Goal: Information Seeking & Learning: Learn about a topic

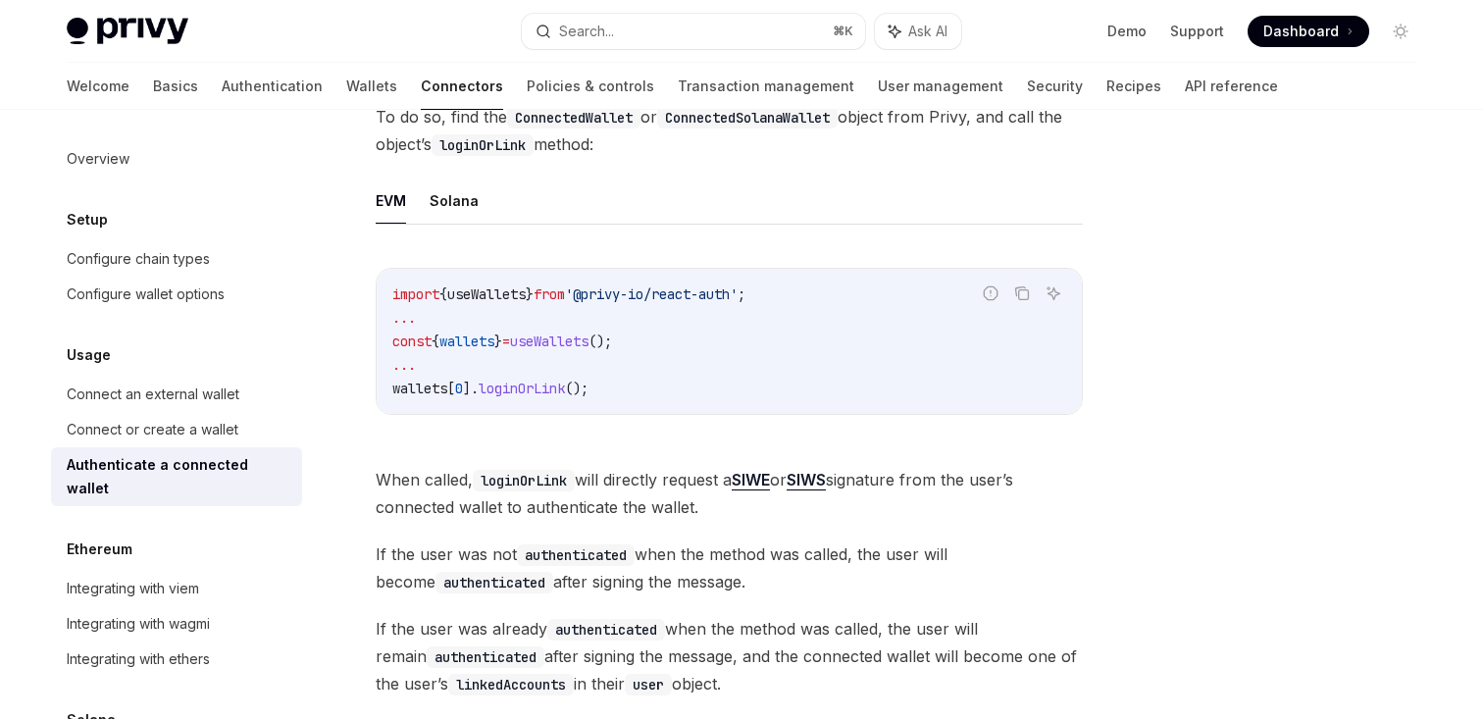
scroll to position [453, 0]
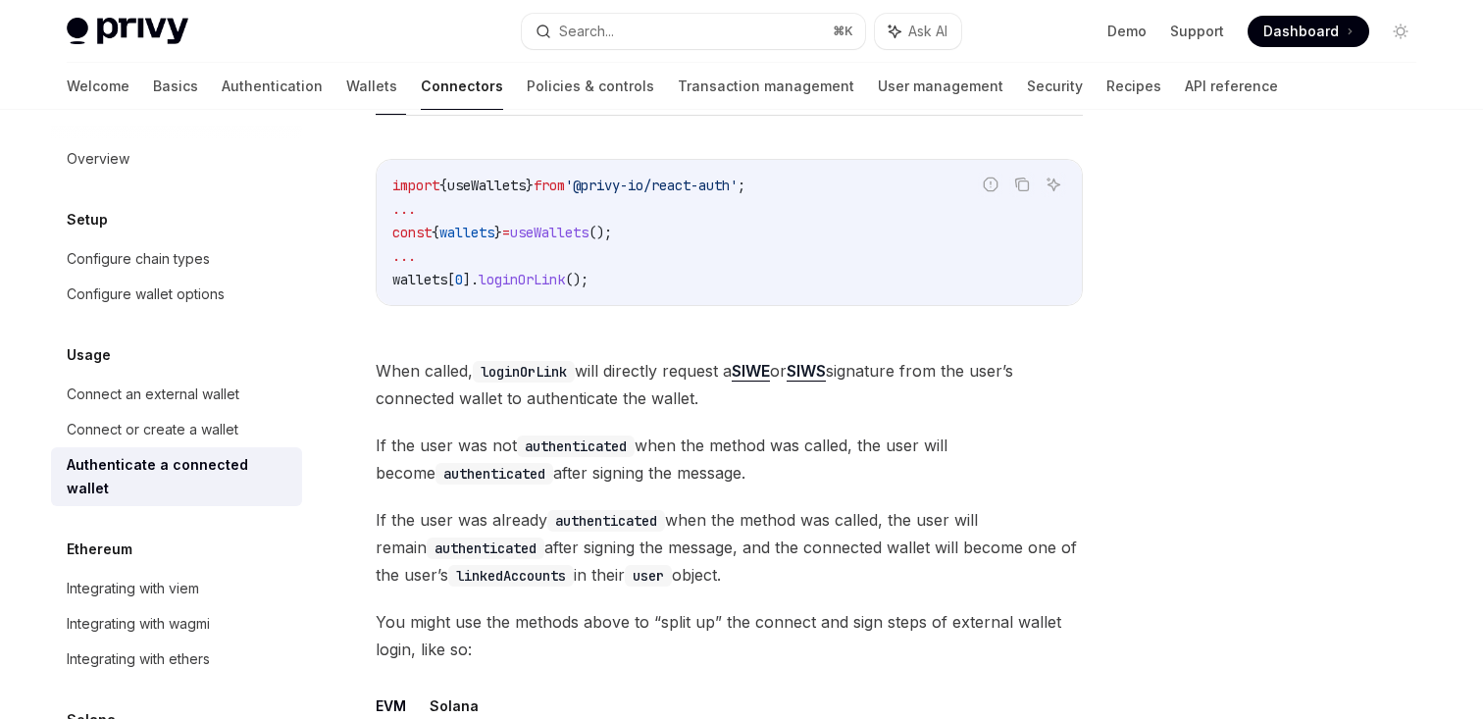
click at [385, 350] on div "Once a user has connected their wallet to your app, and the wallet is available…" at bounding box center [729, 596] width 707 height 1463
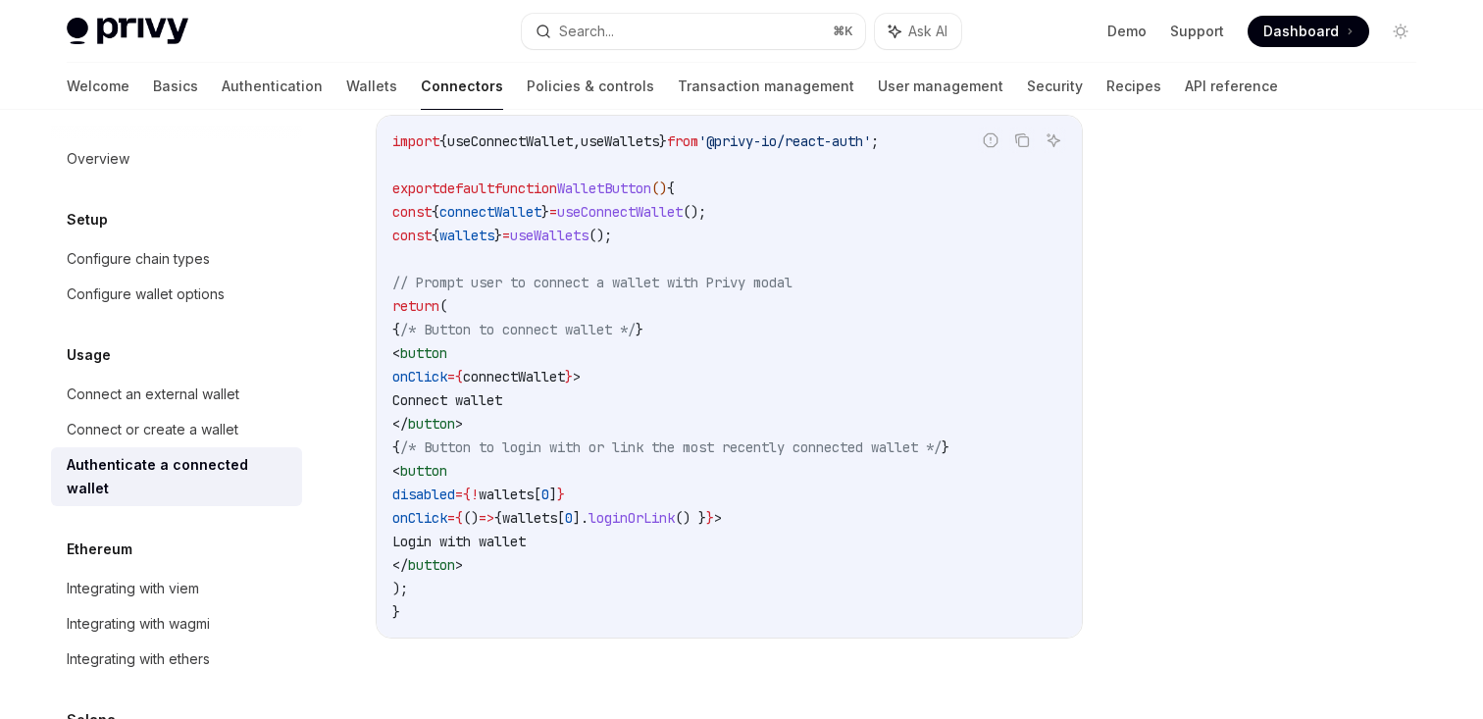
scroll to position [1114, 0]
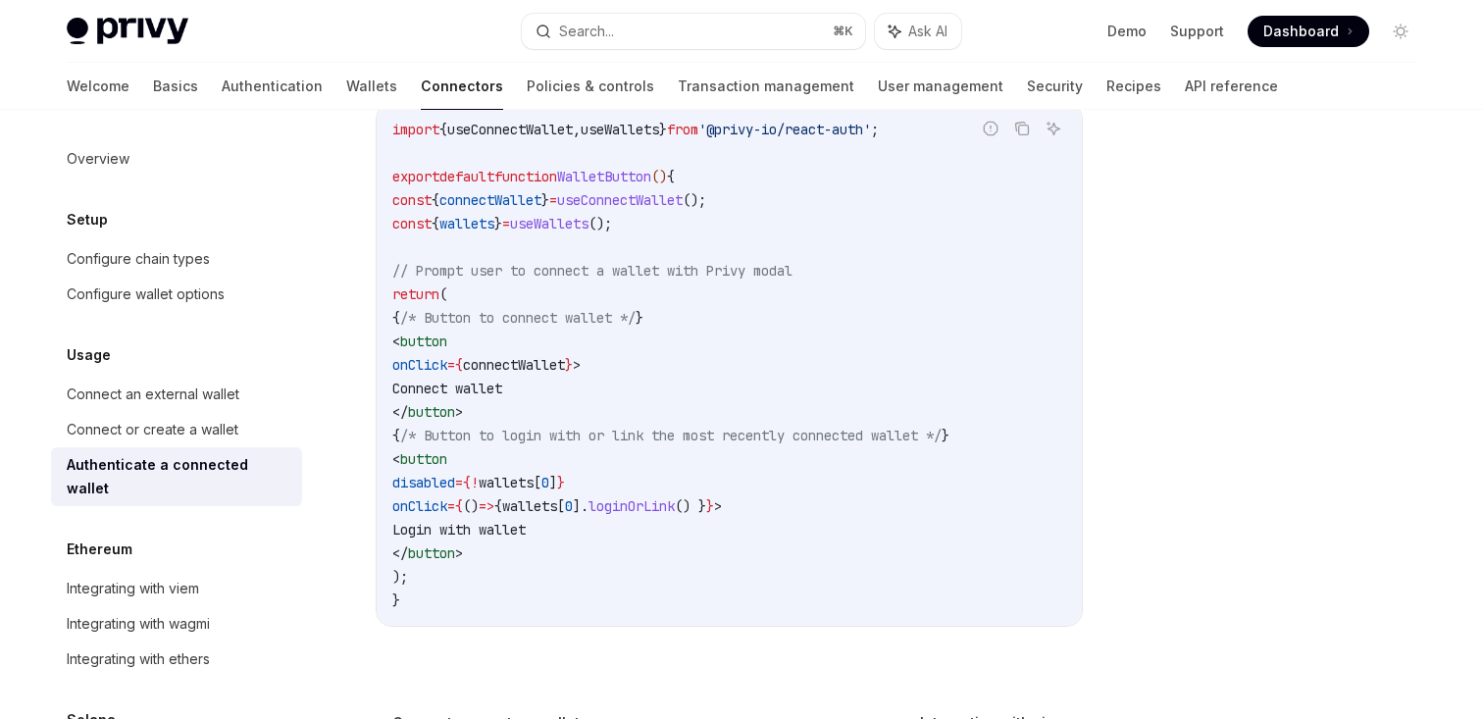
scroll to position [1095, 0]
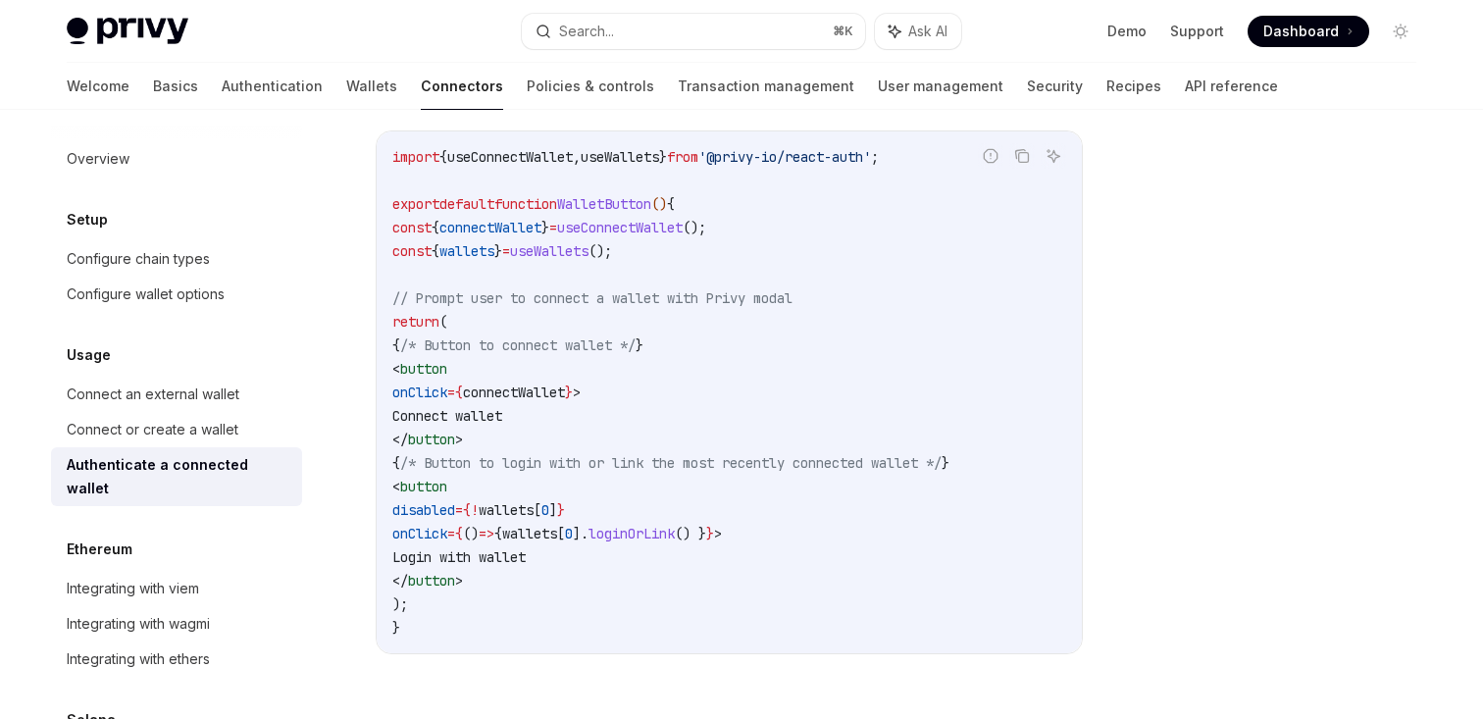
click at [371, 388] on div "Usage Authenticate a connected wallet OpenAI Open in ChatGPT OpenAI Open in Cha…" at bounding box center [545, 15] width 1083 height 1923
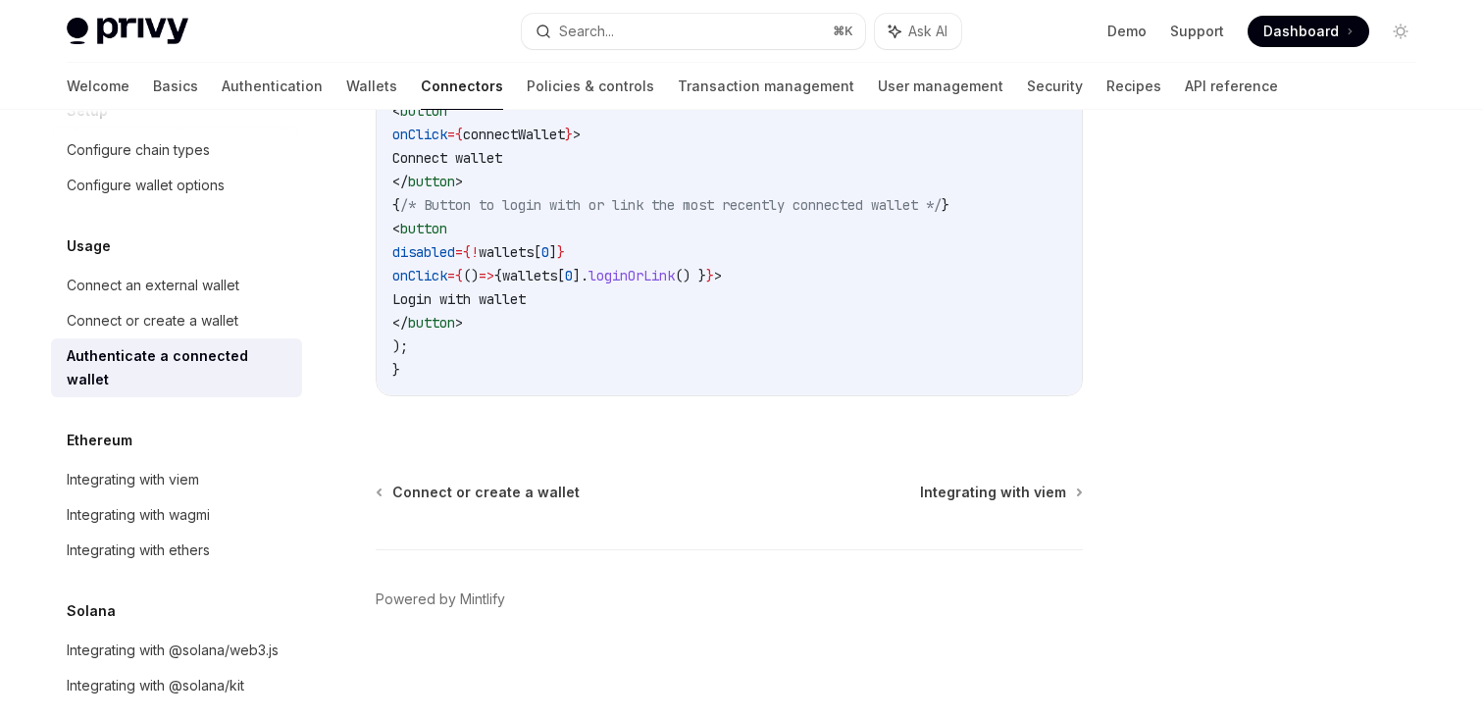
scroll to position [0, 0]
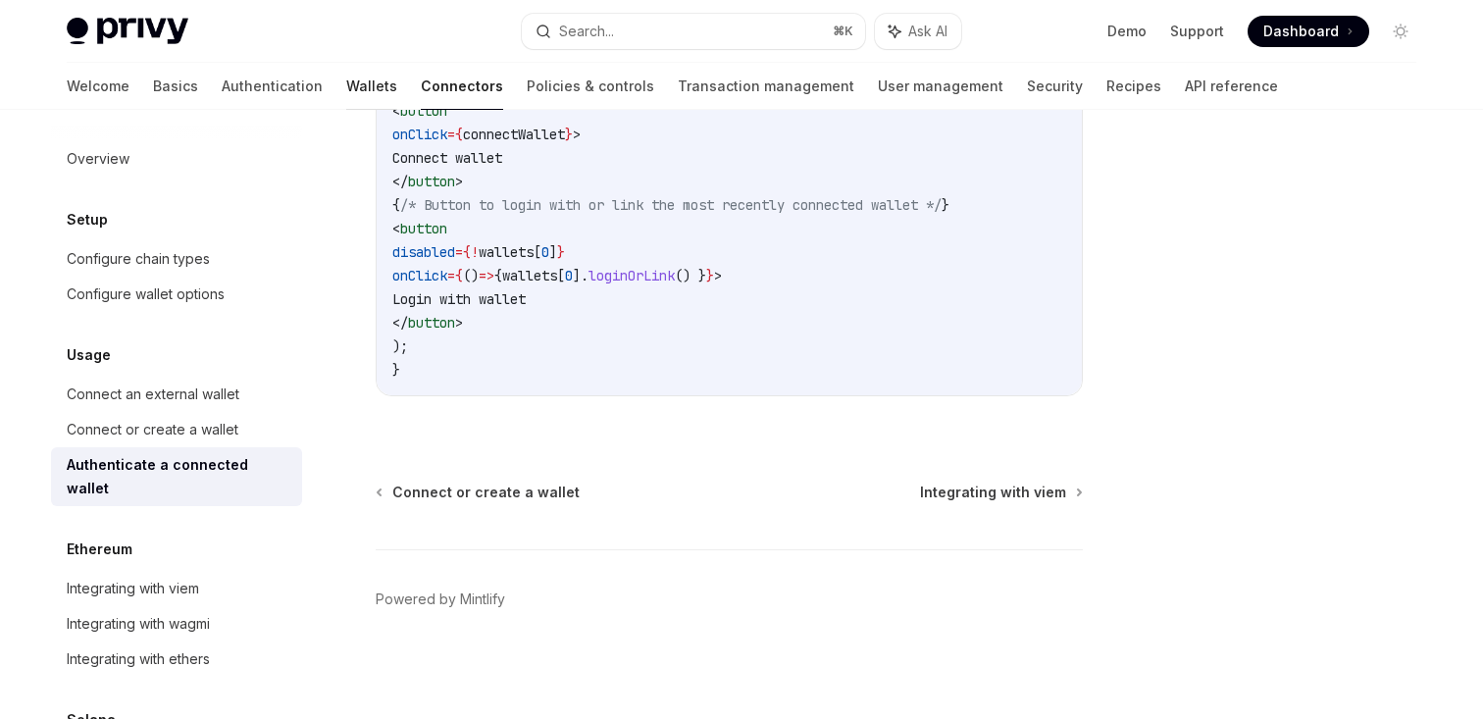
click at [346, 93] on link "Wallets" at bounding box center [371, 86] width 51 height 47
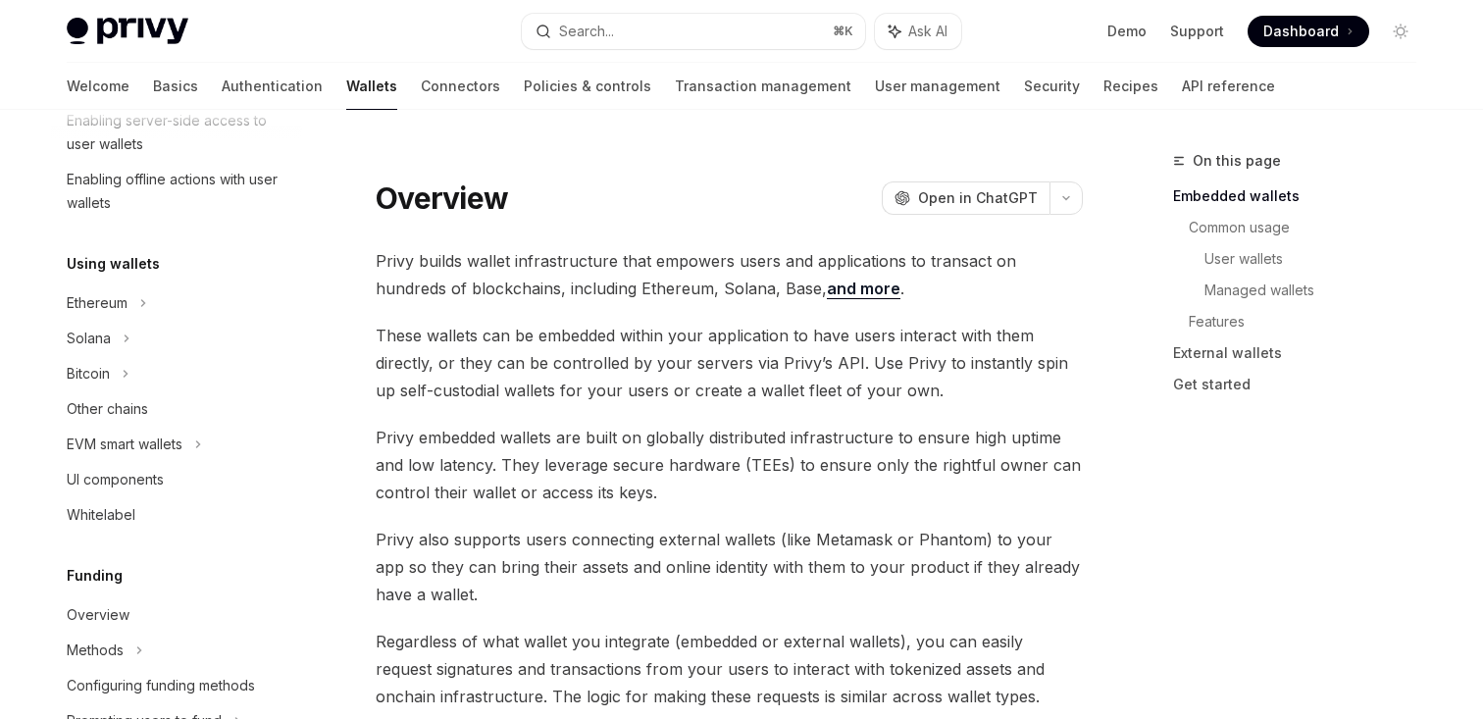
scroll to position [365, 0]
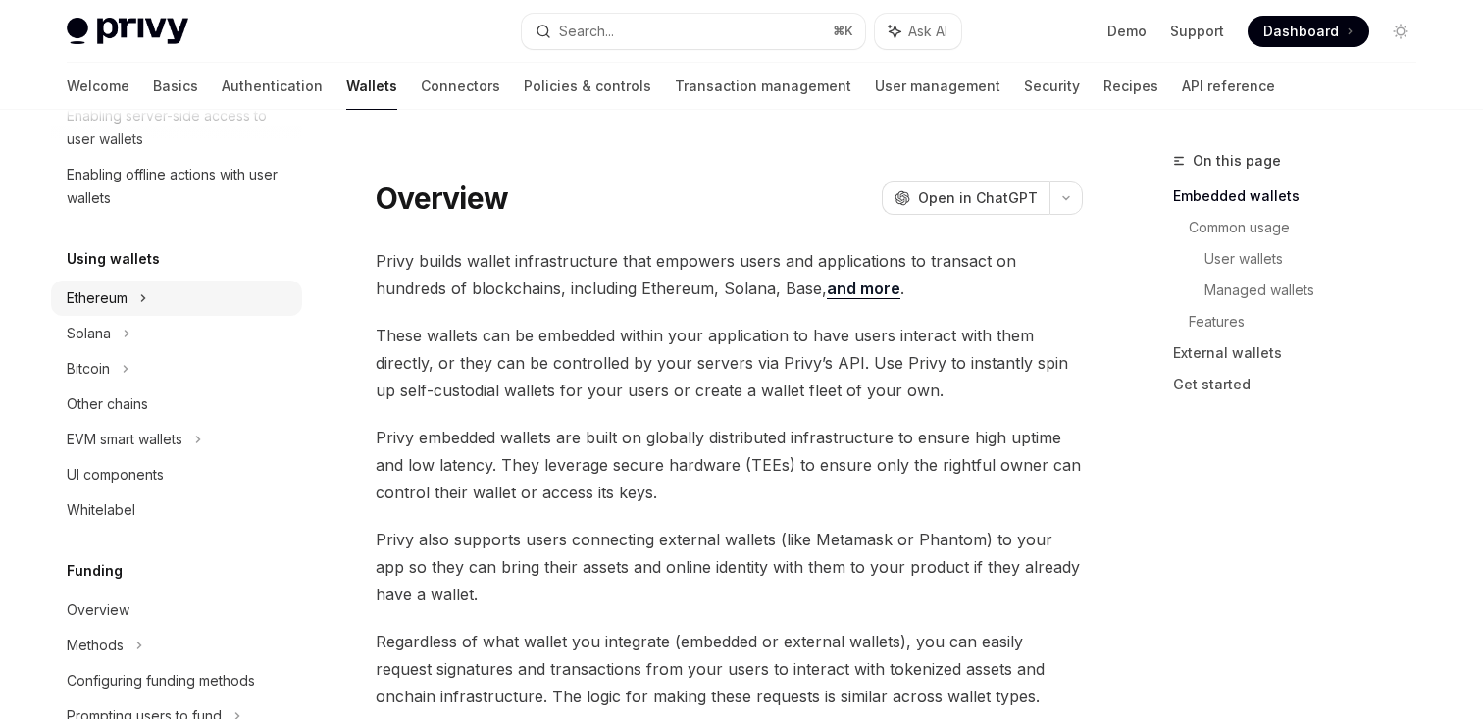
click at [194, 303] on div "Ethereum" at bounding box center [176, 297] width 251 height 35
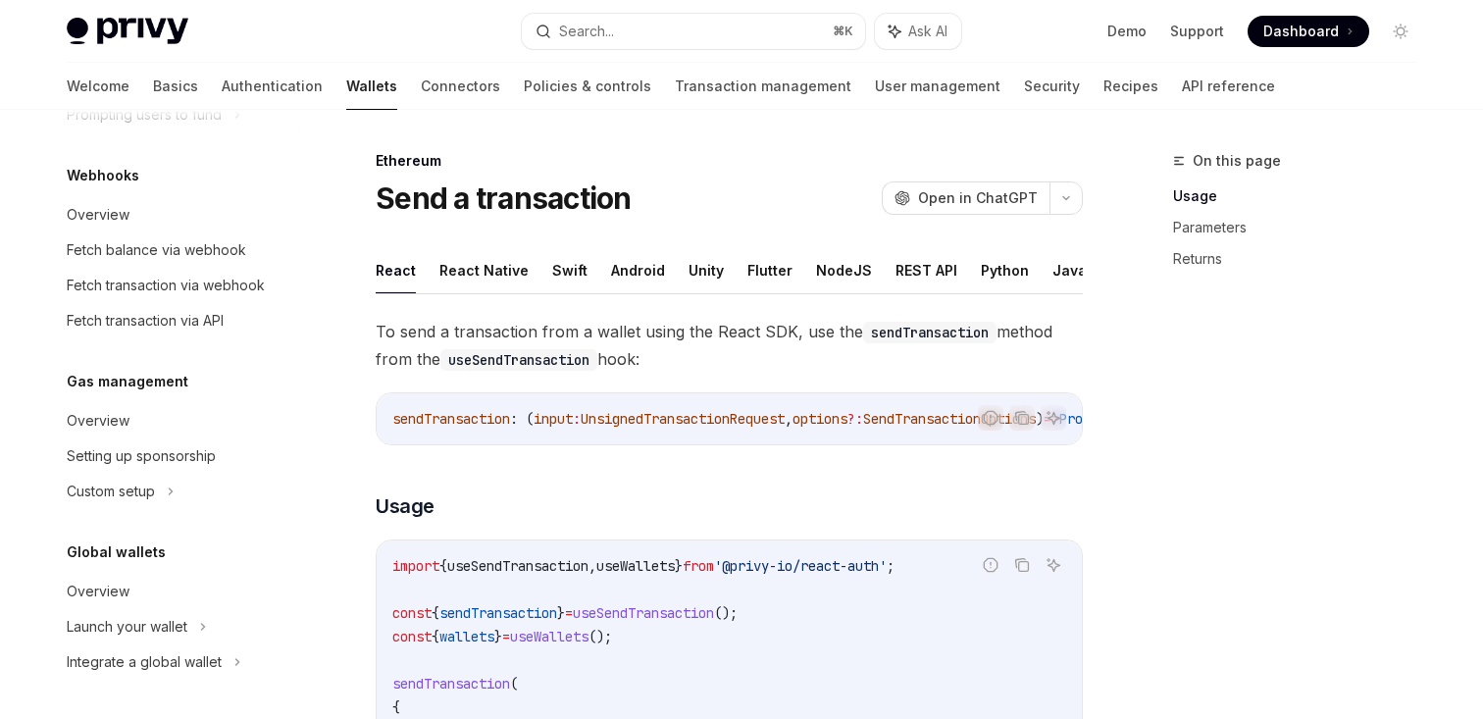
scroll to position [1307, 0]
click at [109, 597] on div "Overview" at bounding box center [98, 592] width 63 height 24
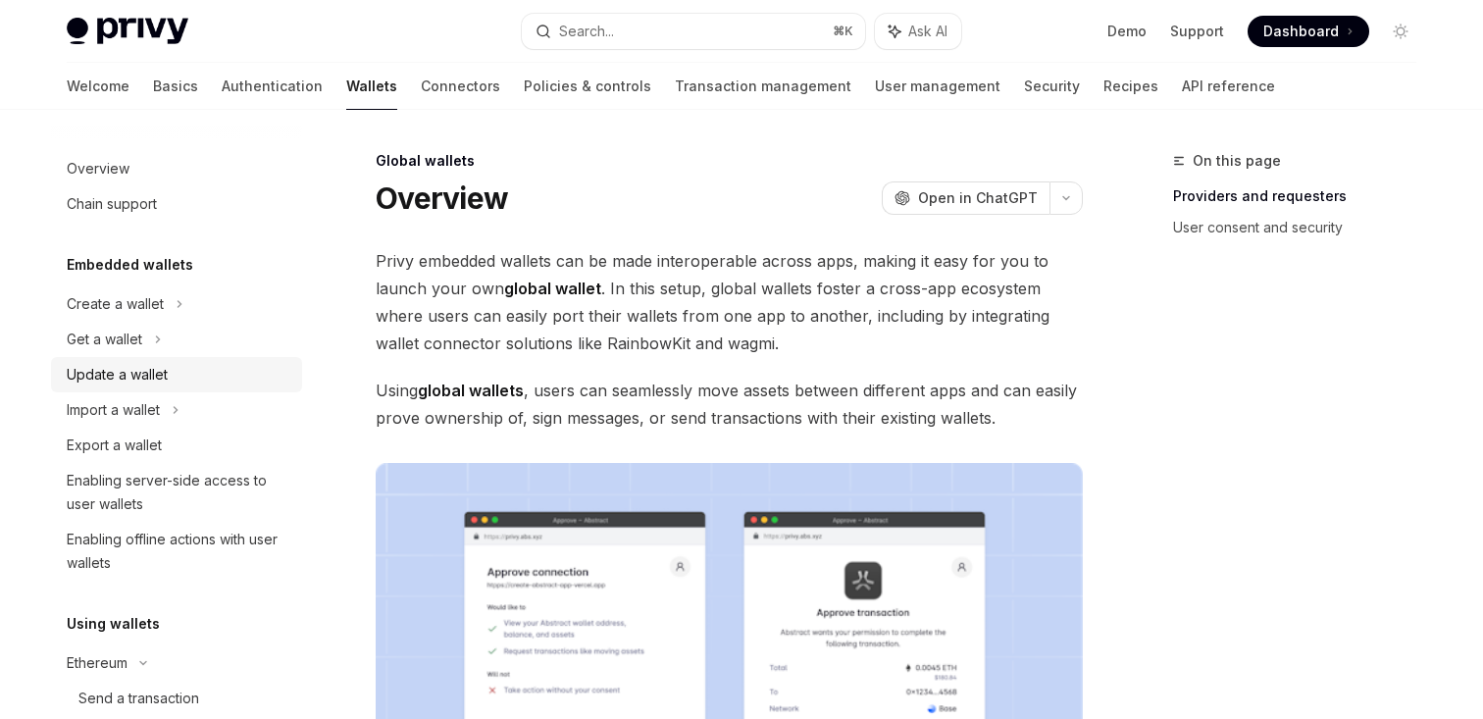
click at [212, 366] on div "Update a wallet" at bounding box center [179, 375] width 224 height 24
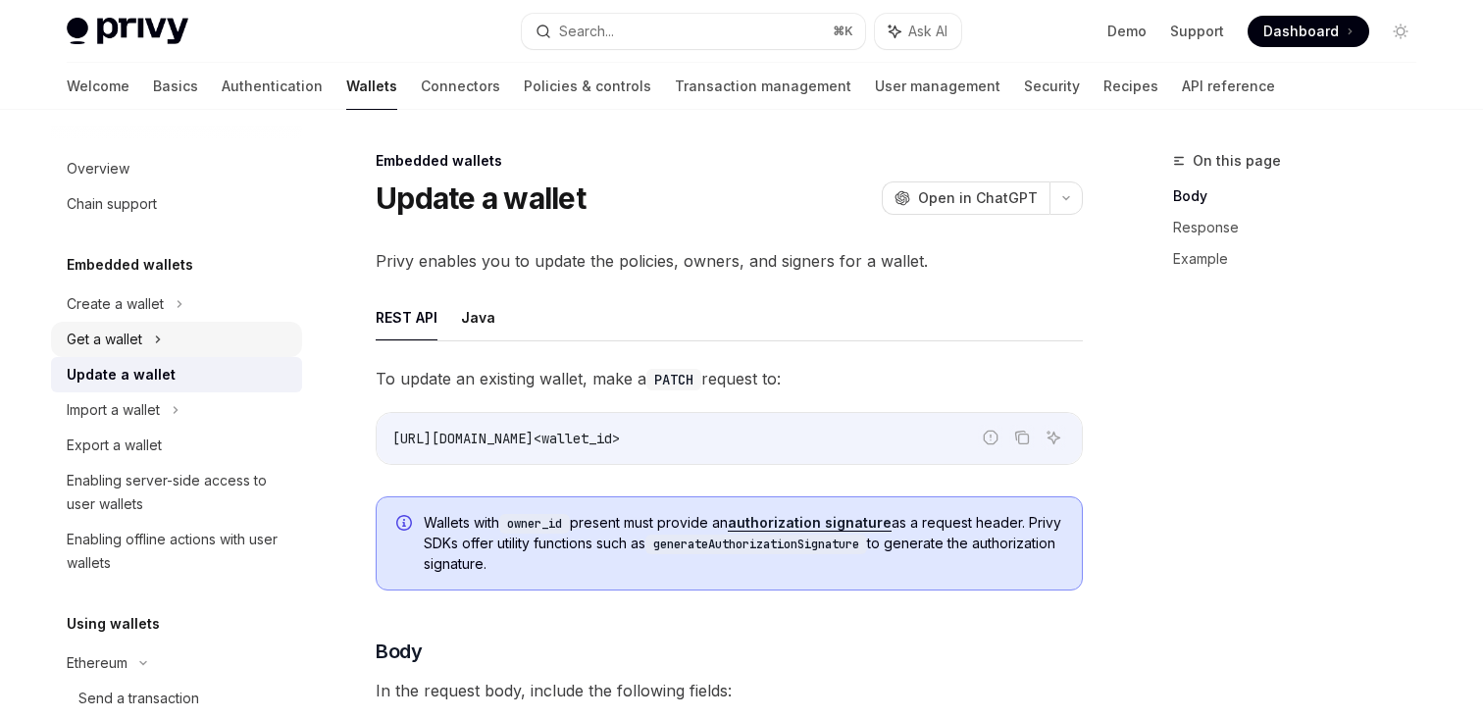
click at [195, 333] on div "Get a wallet" at bounding box center [176, 339] width 251 height 35
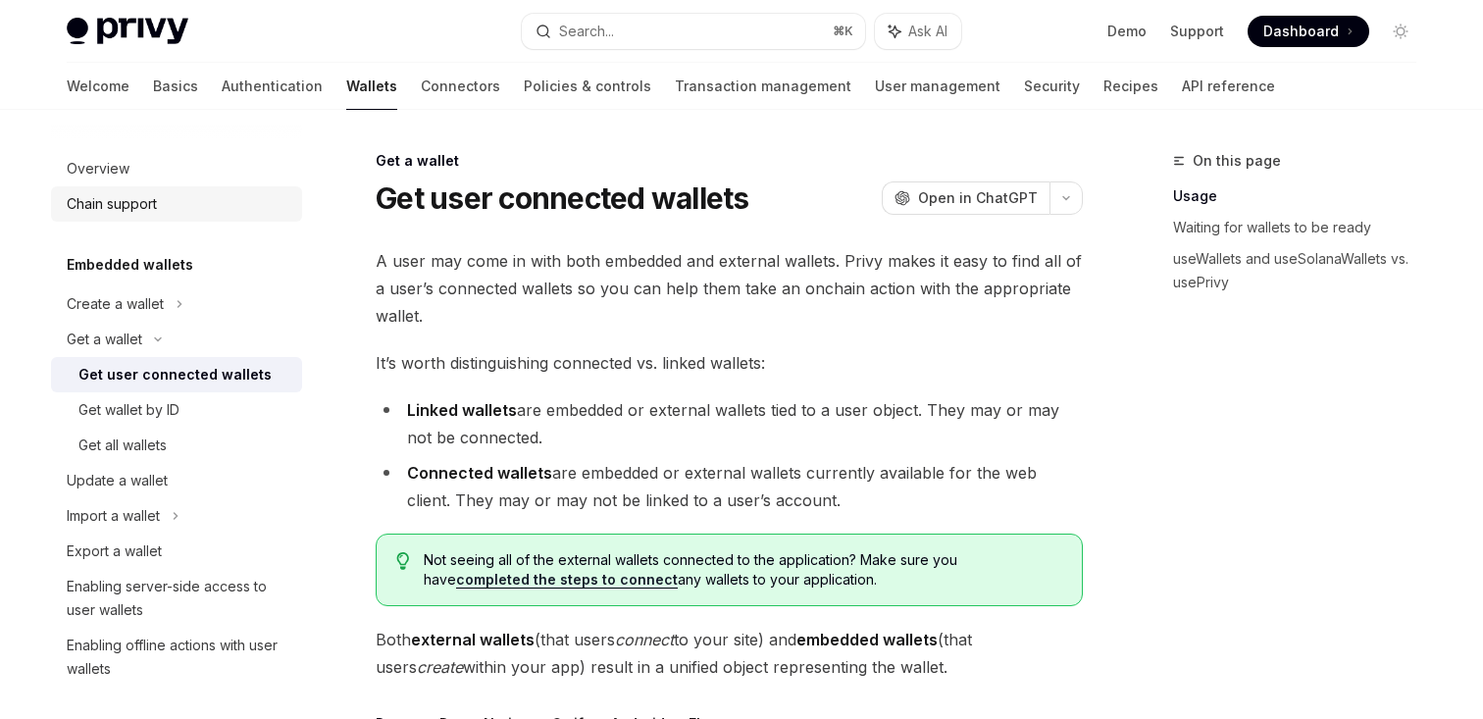
click at [199, 198] on div "Chain support" at bounding box center [179, 204] width 224 height 24
type textarea "*"
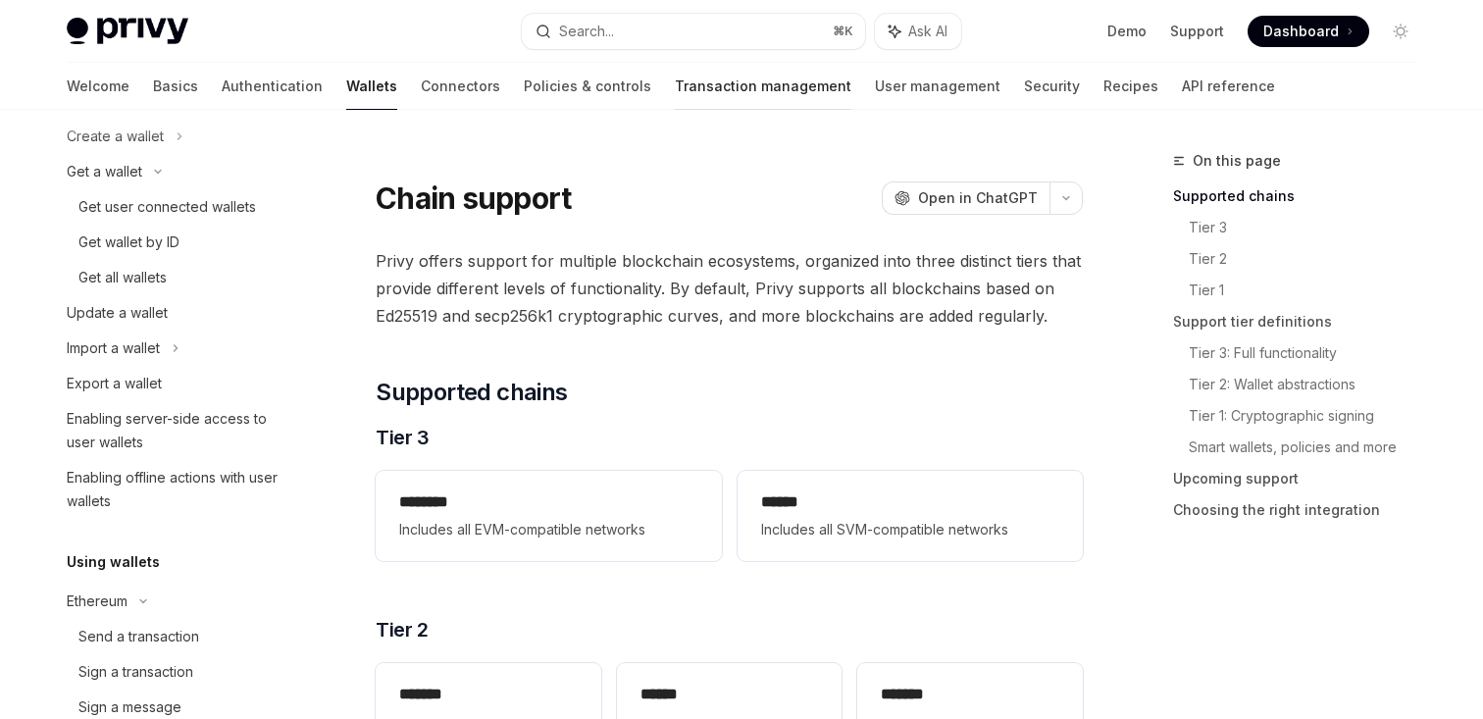
scroll to position [170, 0]
click at [700, 30] on button "Search... ⌘ K" at bounding box center [693, 31] width 343 height 35
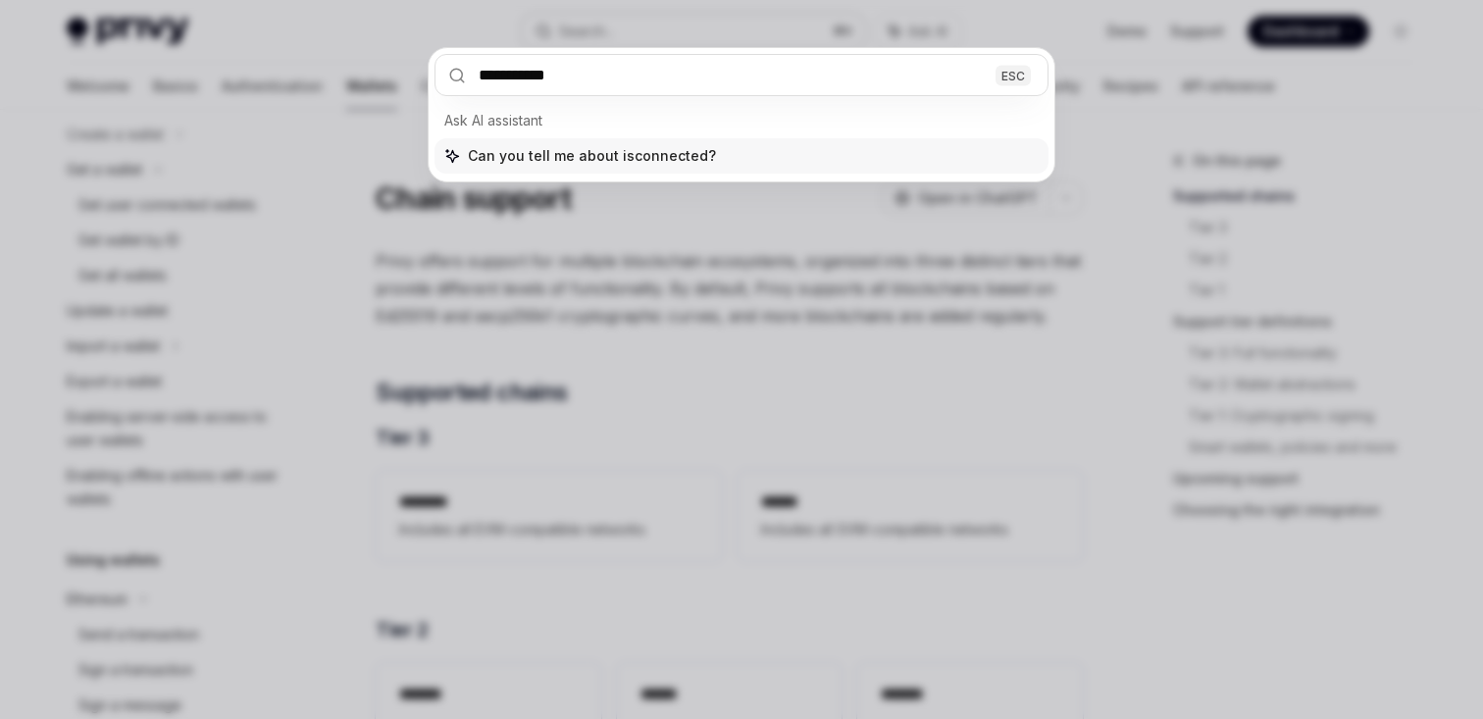
type input "**********"
type textarea "*"
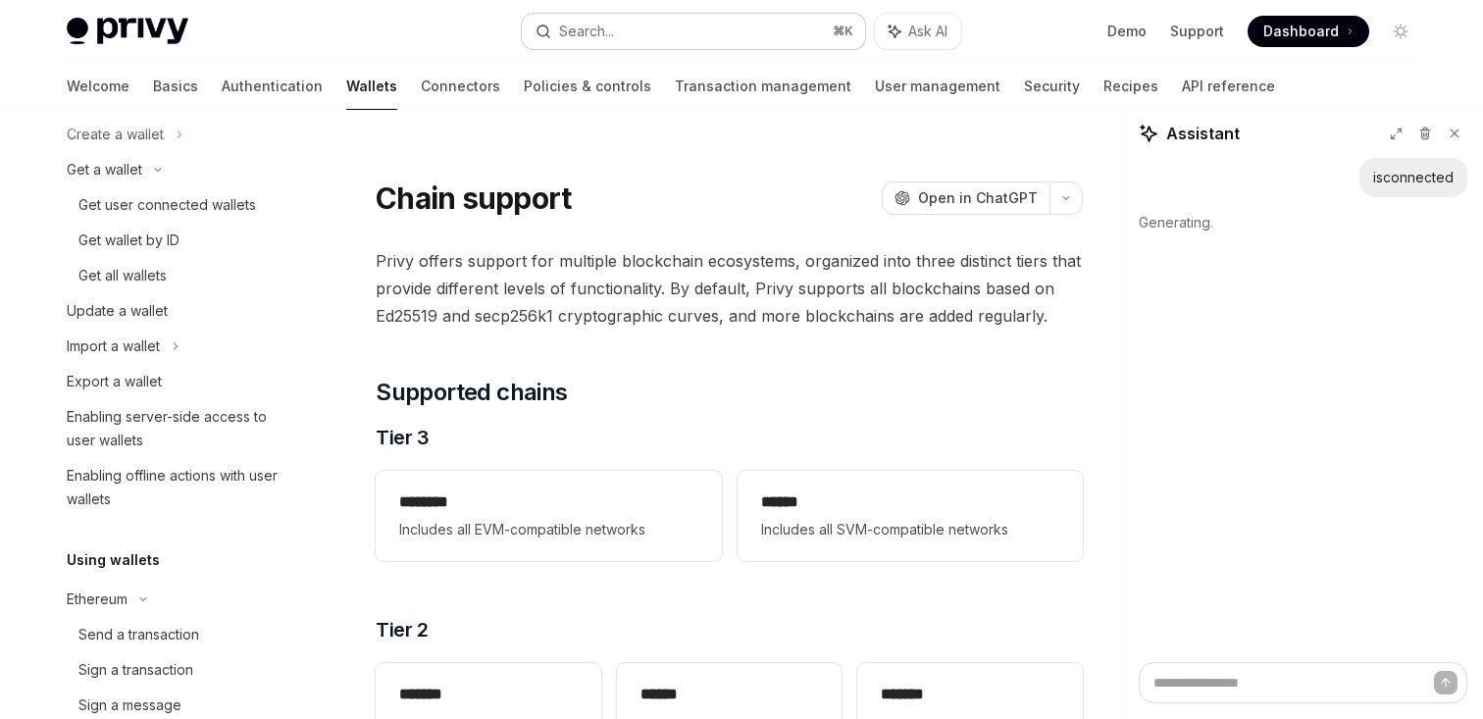
click at [641, 25] on button "Search... ⌘ K" at bounding box center [693, 31] width 343 height 35
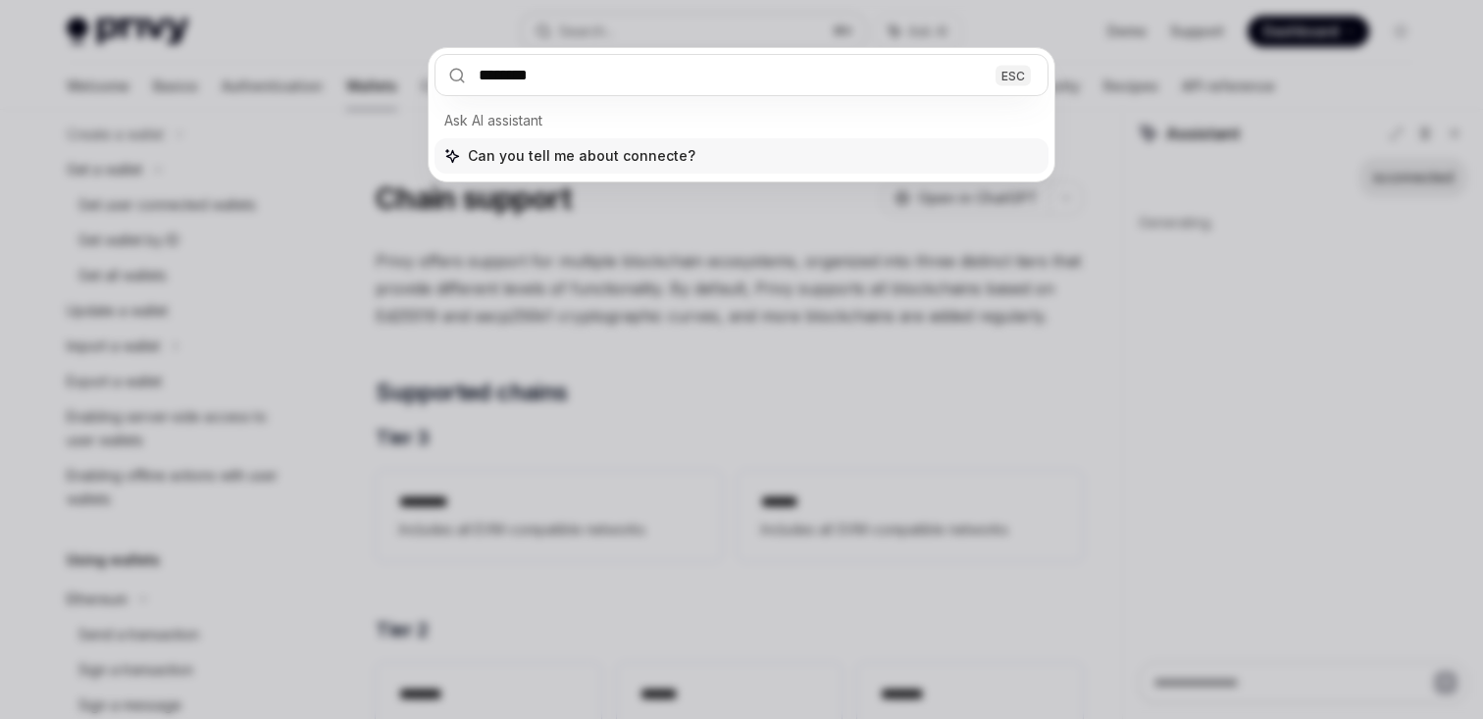
type input "*********"
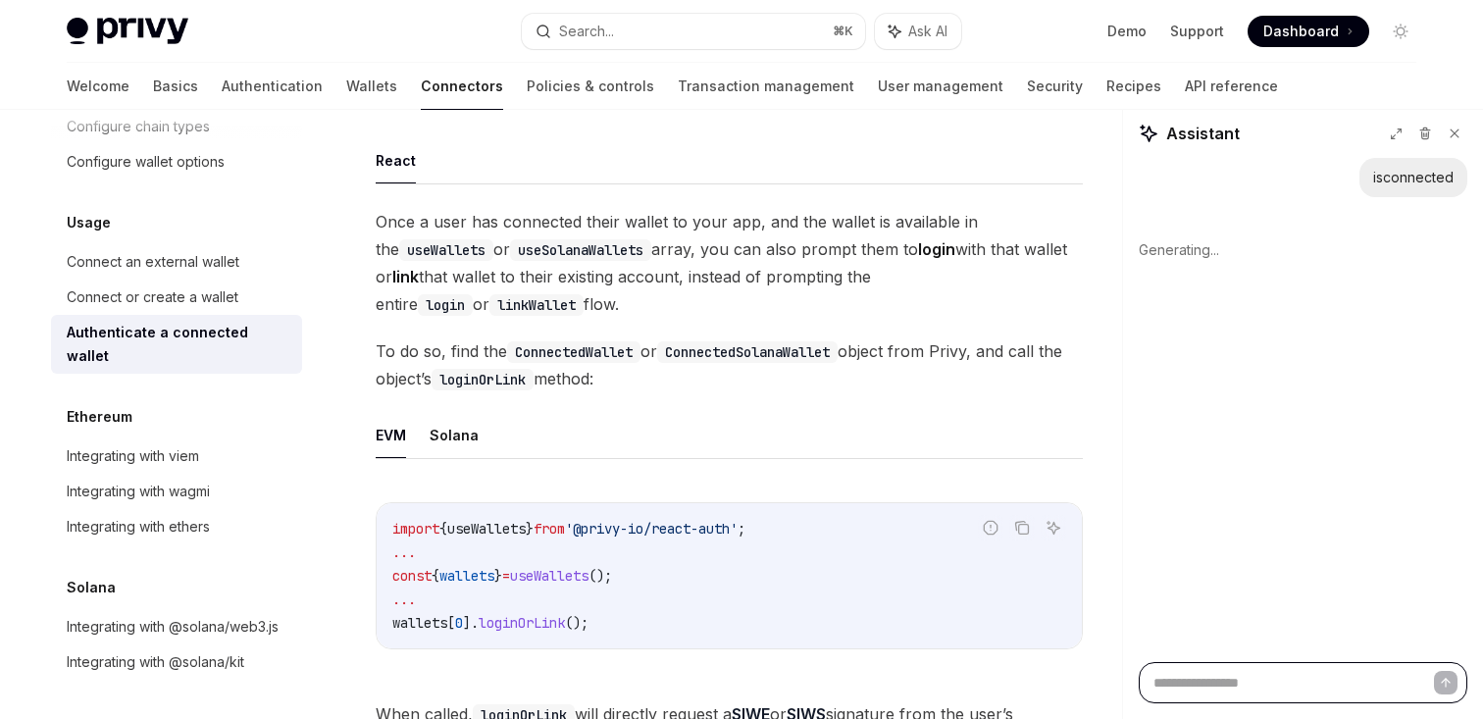
scroll to position [109, 0]
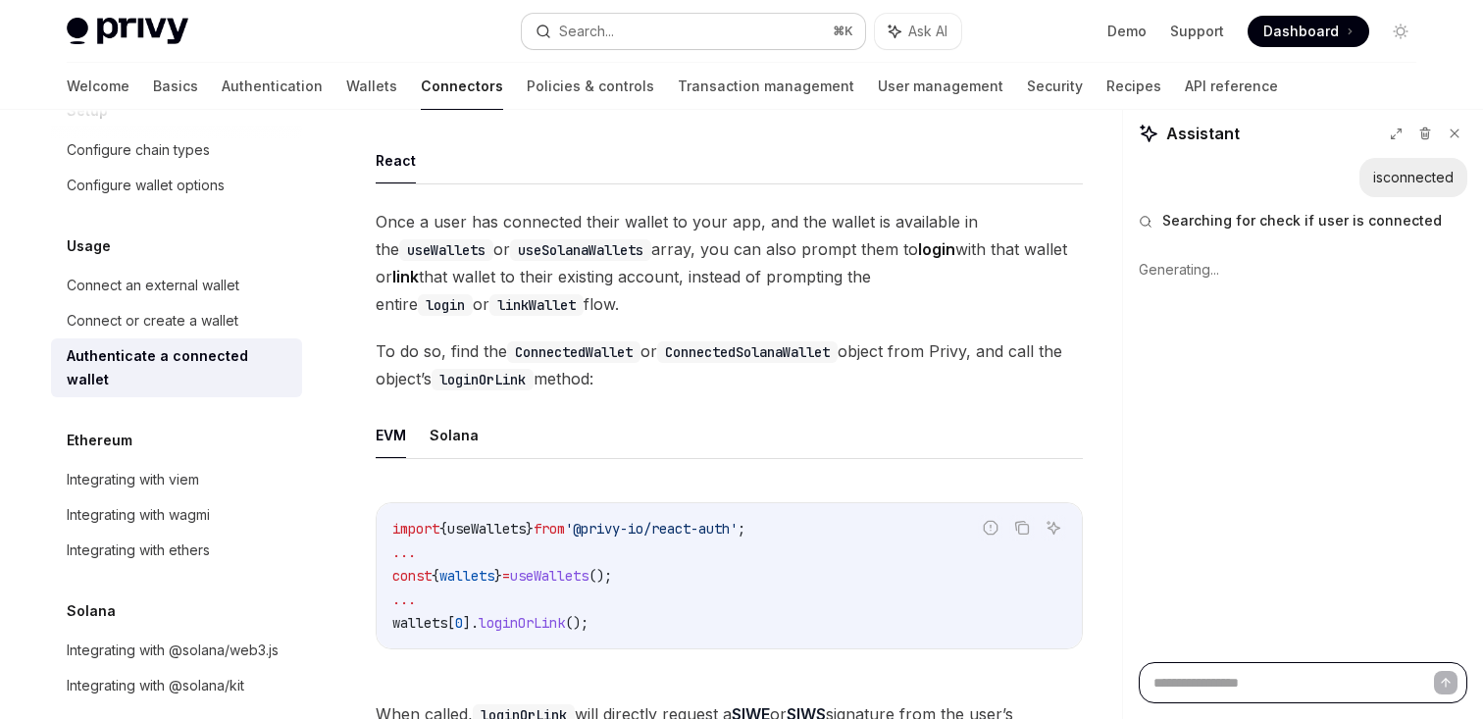
type textarea "*"
click at [671, 25] on button "Search... ⌘ K" at bounding box center [693, 31] width 343 height 35
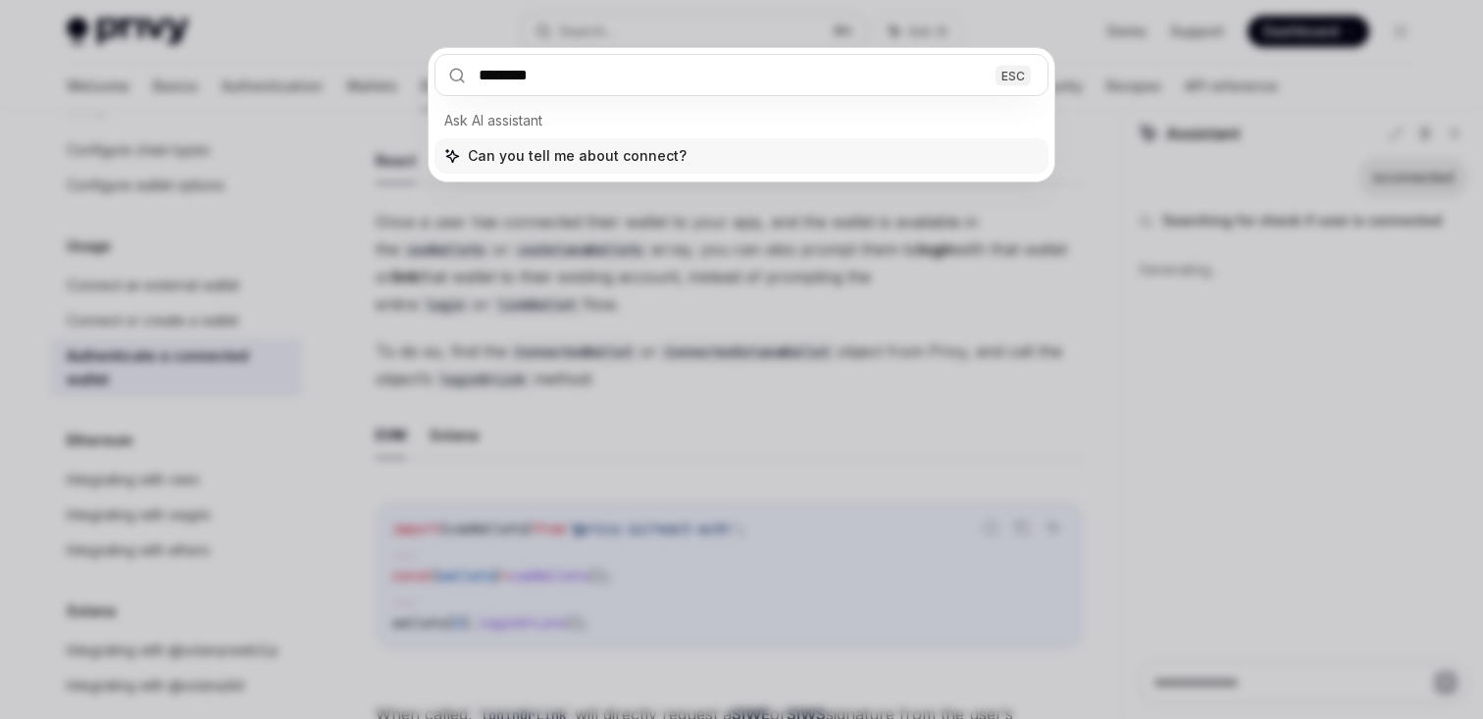
type input "*********"
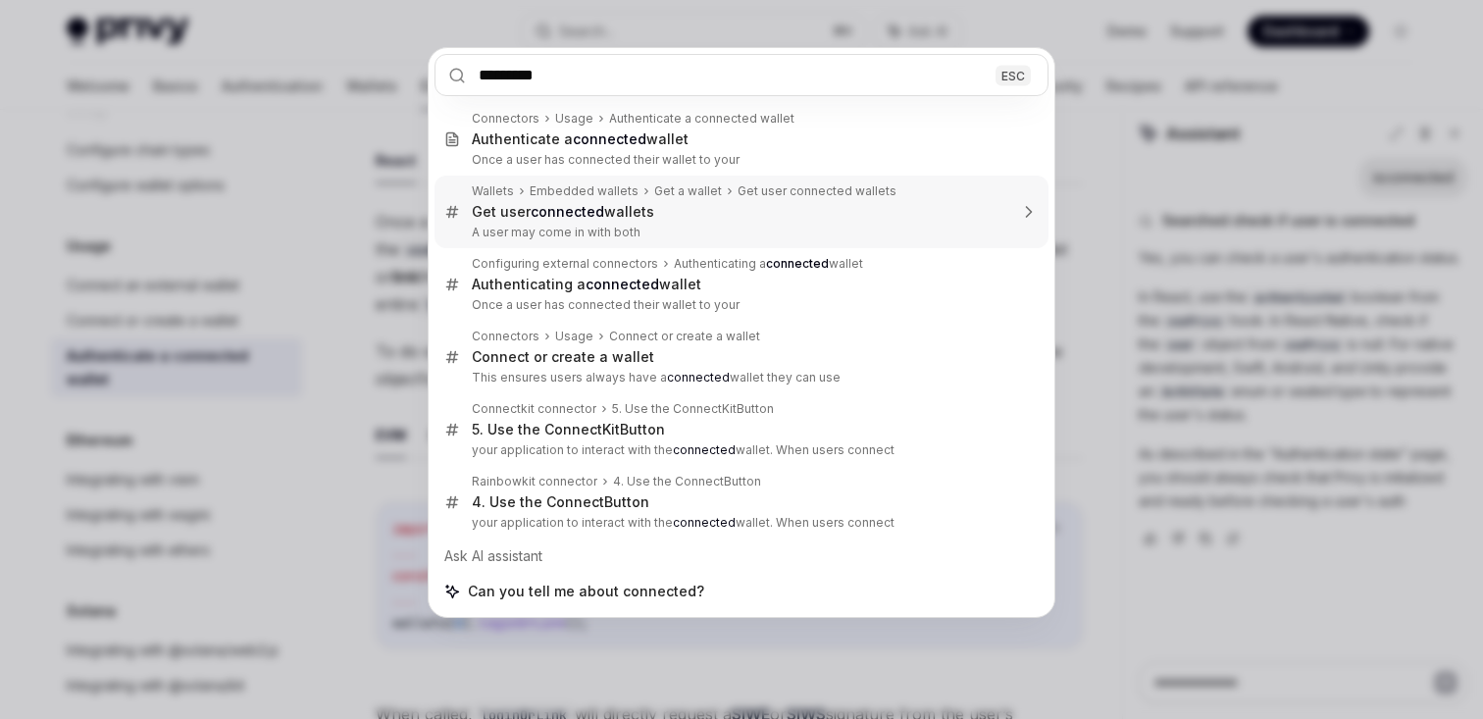
scroll to position [0, 0]
type textarea "*"
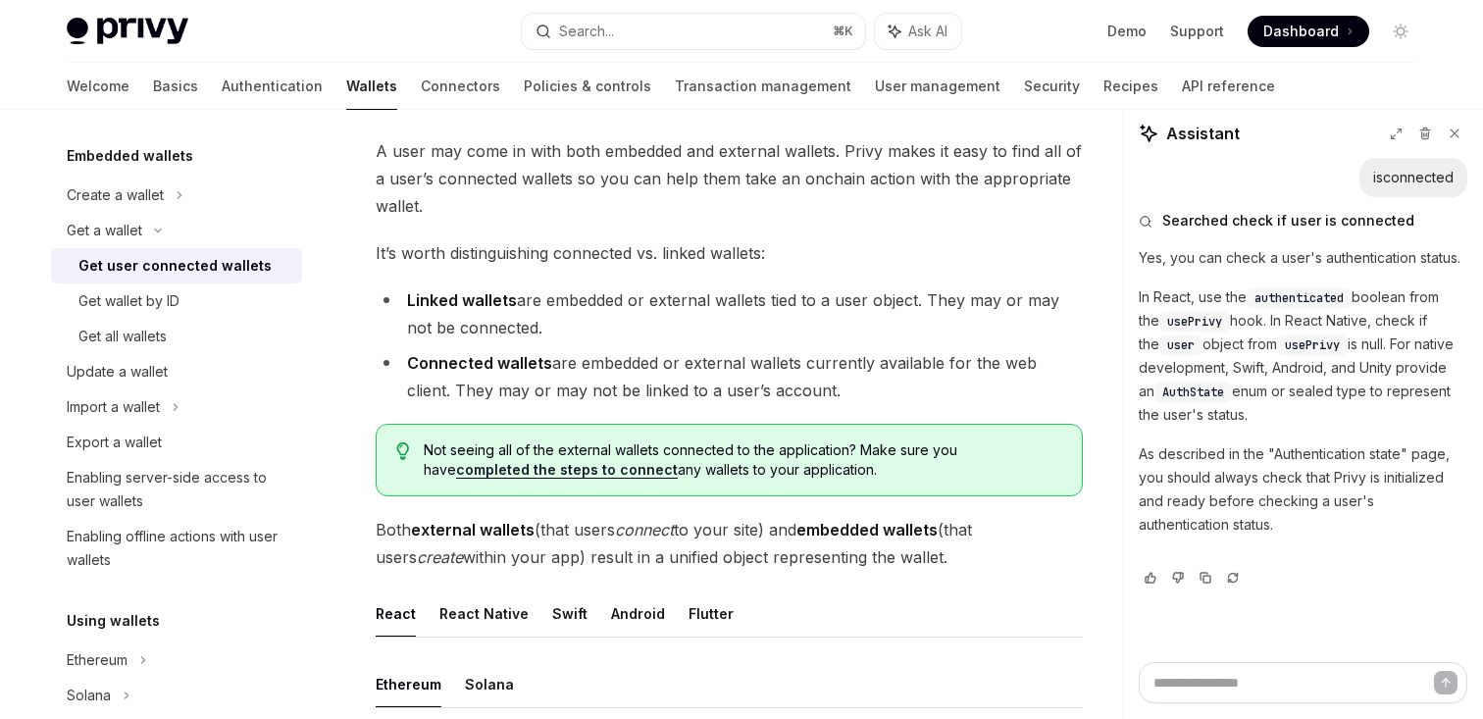
scroll to position [170, 0]
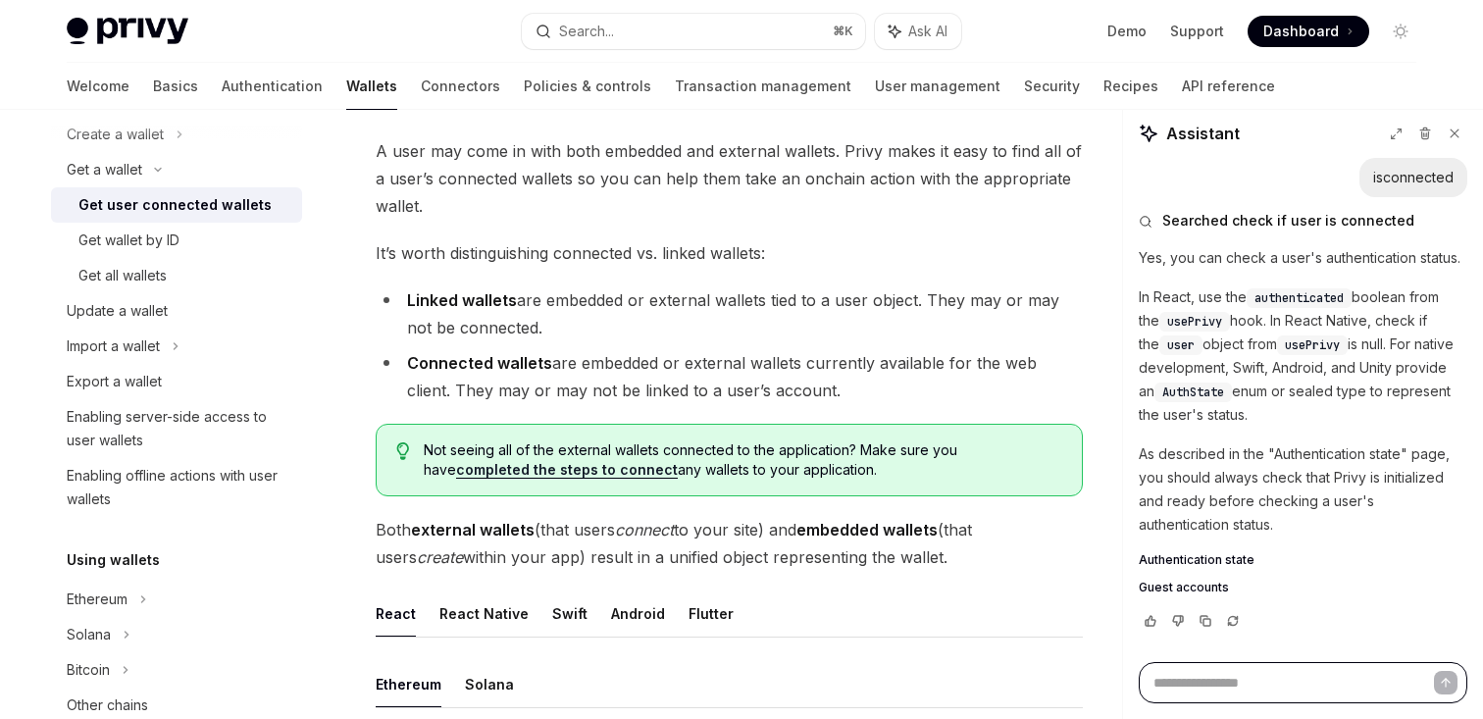
type textarea "*"
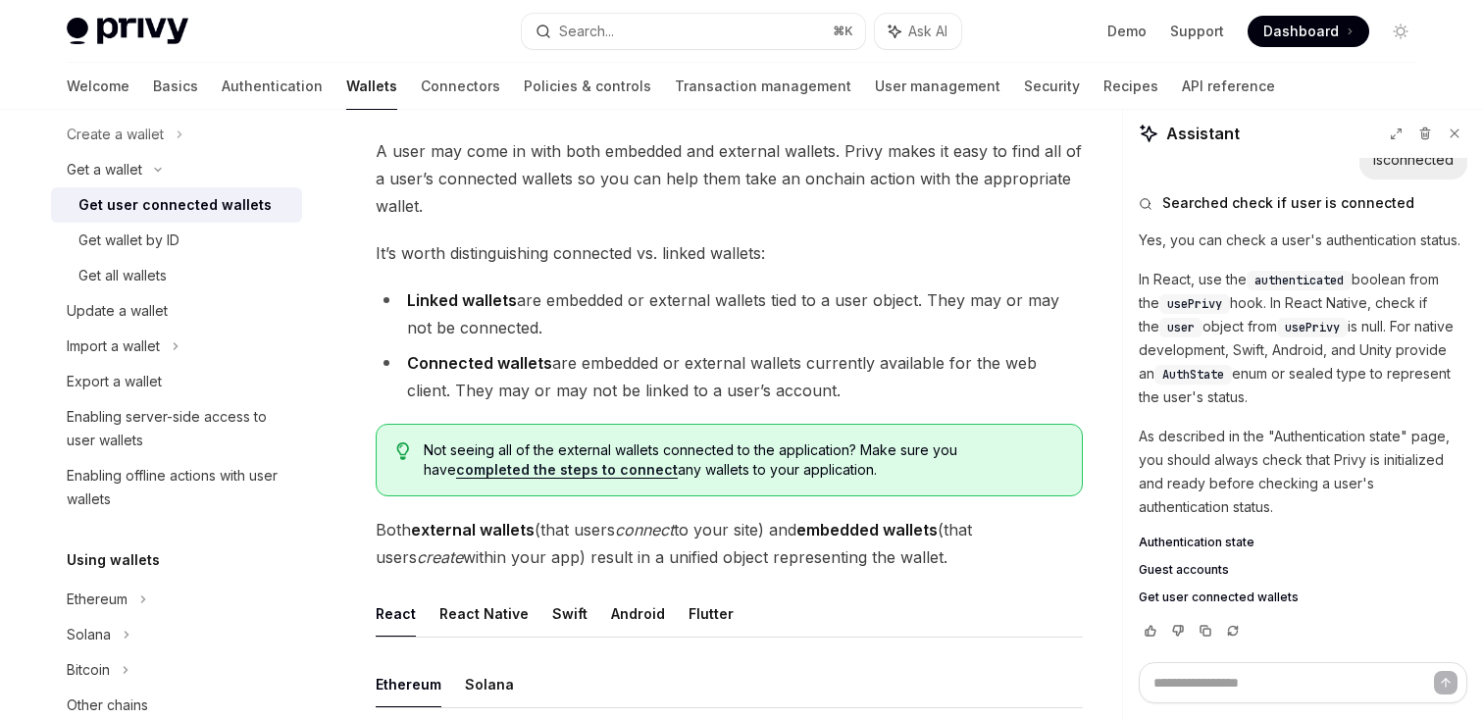
click at [658, 256] on span "It’s worth distinguishing connected vs. linked wallets:" at bounding box center [729, 252] width 707 height 27
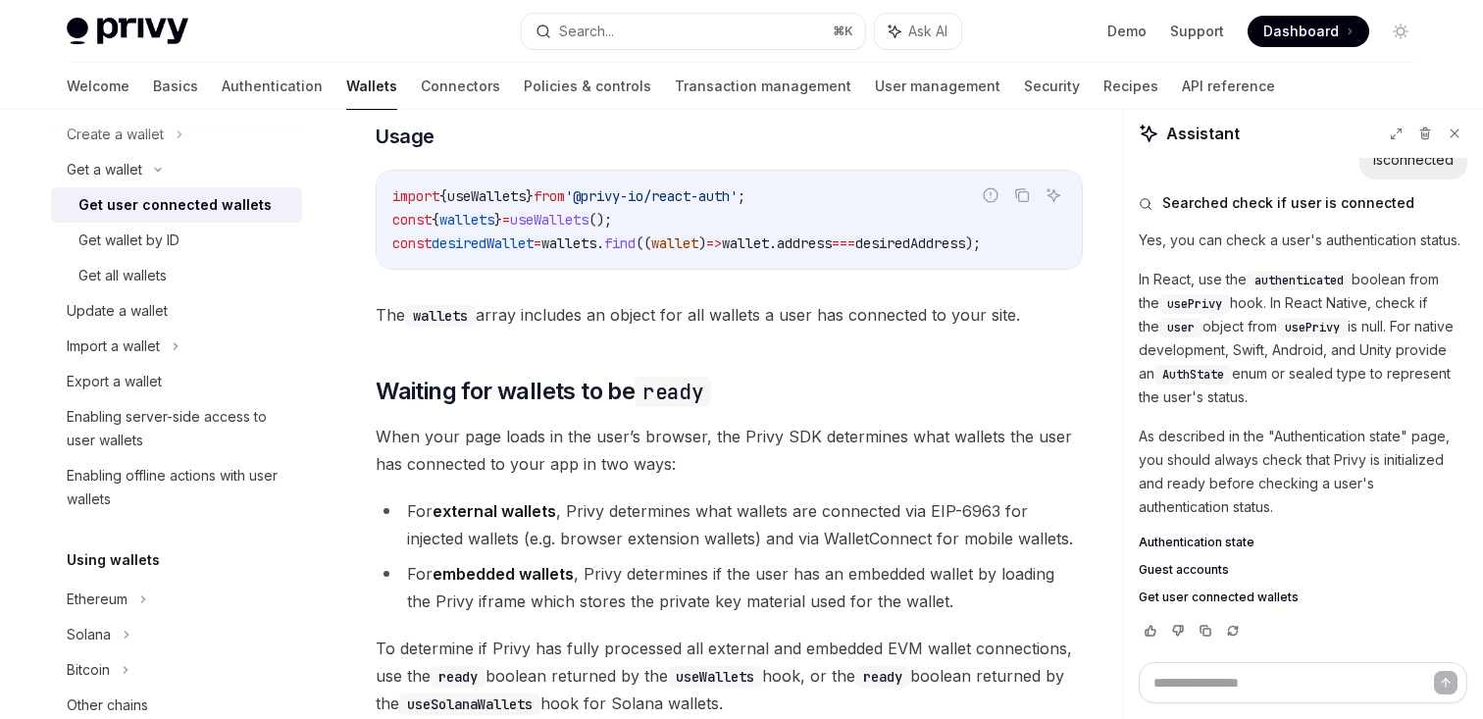
scroll to position [897, 0]
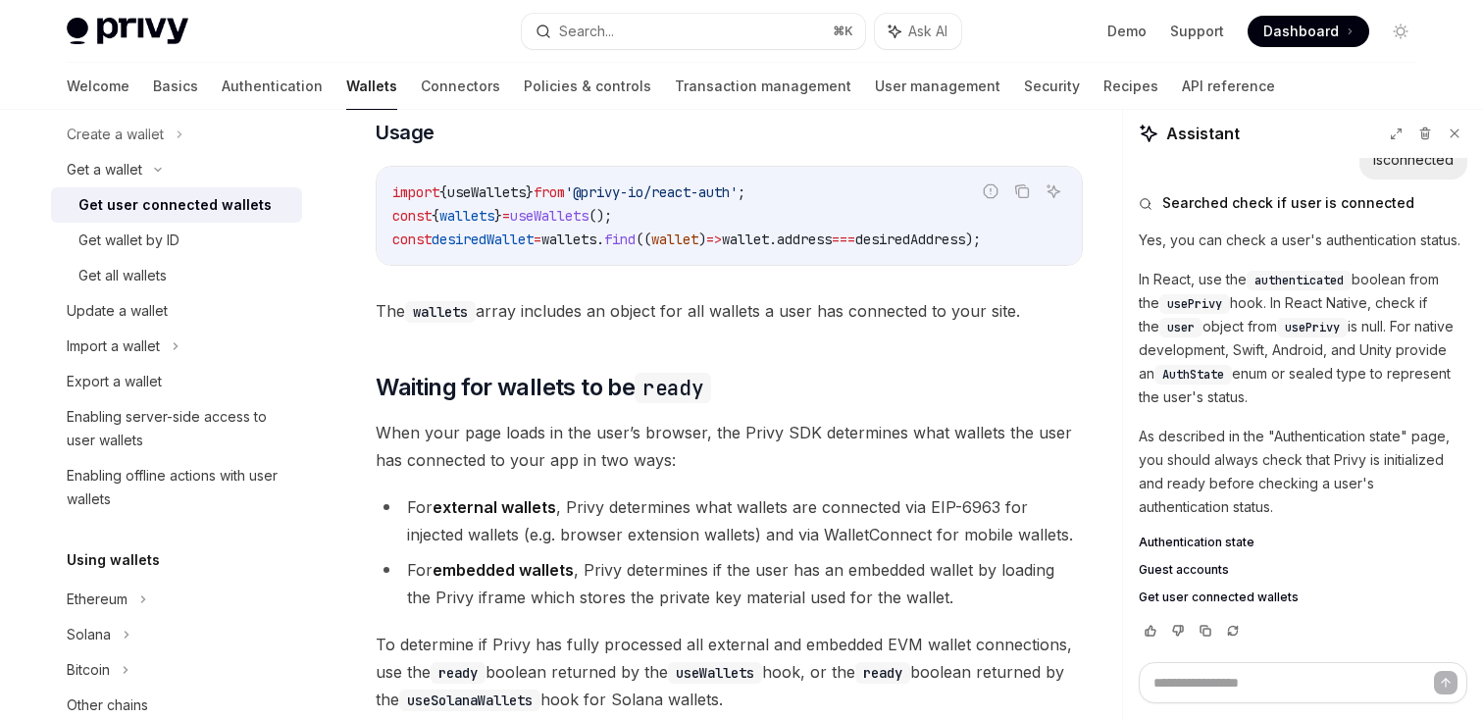
click at [616, 308] on span "The wallets array includes an object for all wallets a user has connected to yo…" at bounding box center [729, 310] width 707 height 27
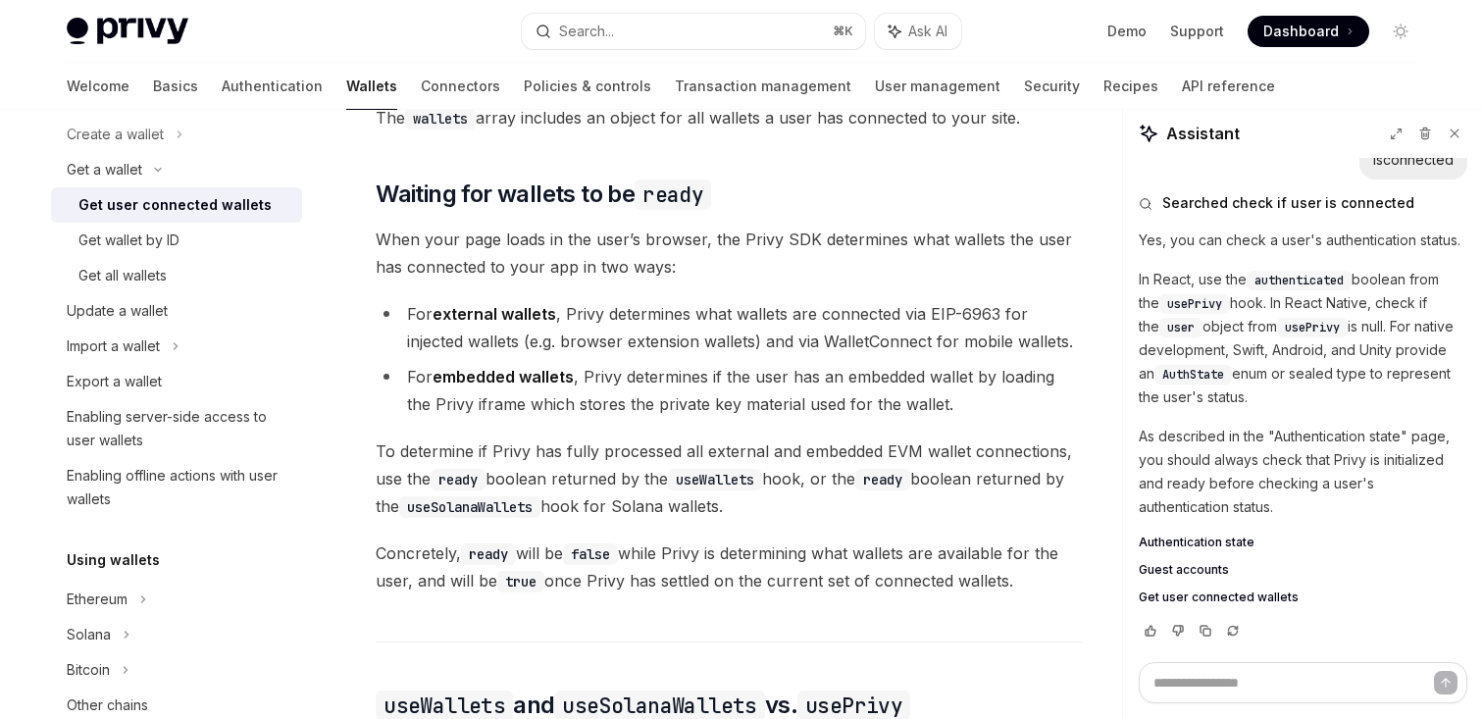
scroll to position [1113, 0]
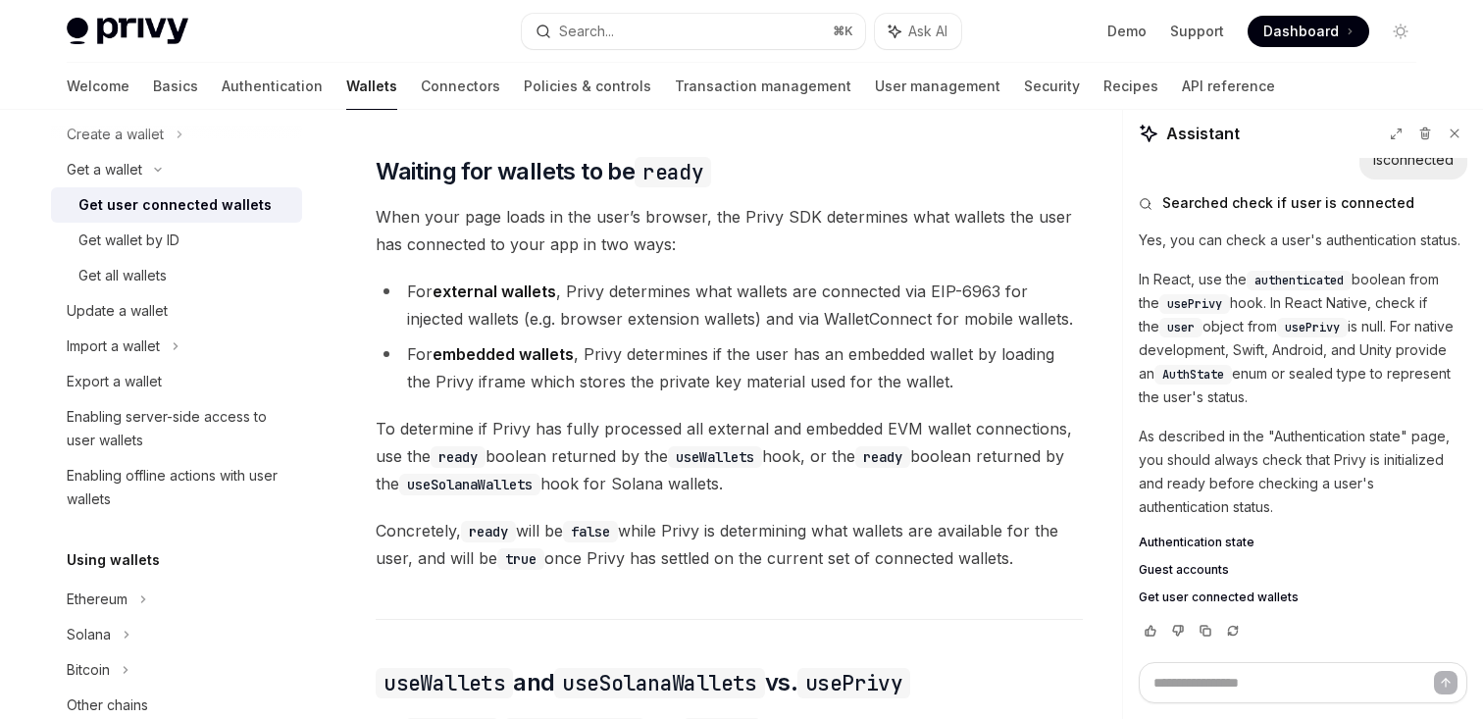
click at [614, 322] on li "For external wallets , Privy determines what wallets are connected via EIP-6963…" at bounding box center [729, 305] width 707 height 55
